Goal: Find specific page/section: Find specific page/section

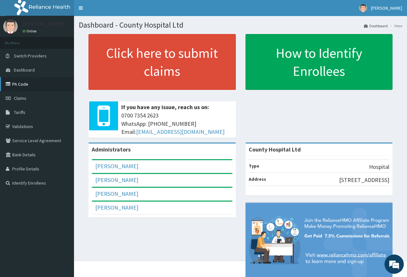
click at [19, 84] on link "PA Code" at bounding box center [37, 84] width 74 height 14
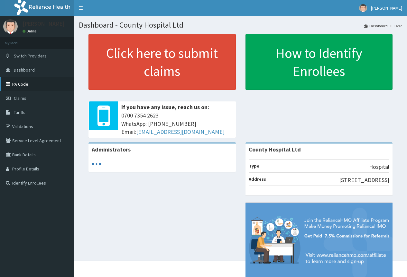
click at [30, 82] on link "PA Code" at bounding box center [37, 84] width 74 height 14
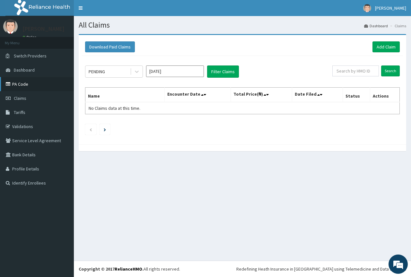
click at [22, 86] on link "PA Code" at bounding box center [37, 84] width 74 height 14
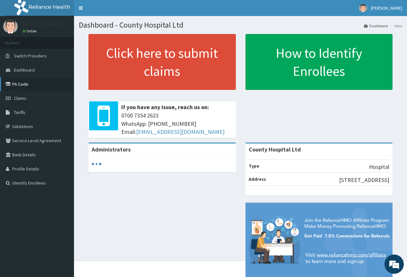
click at [18, 81] on link "PA Code" at bounding box center [37, 84] width 74 height 14
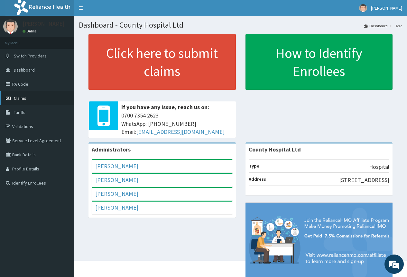
click at [15, 99] on span "Claims" at bounding box center [20, 98] width 13 height 6
click at [21, 101] on span "Claims" at bounding box center [20, 98] width 13 height 6
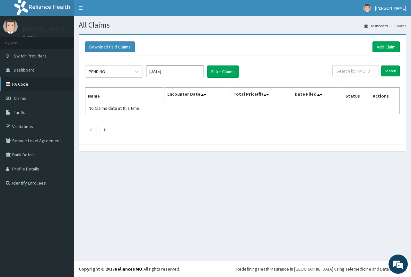
click at [35, 84] on link "PA Code" at bounding box center [37, 84] width 74 height 14
